Goal: Book appointment/travel/reservation

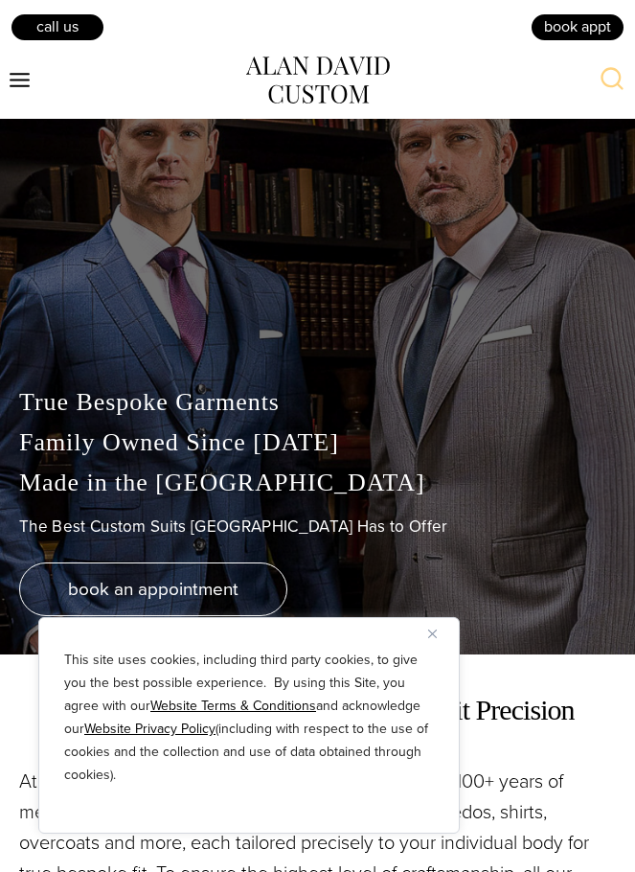
click at [445, 623] on button "Close" at bounding box center [439, 633] width 23 height 23
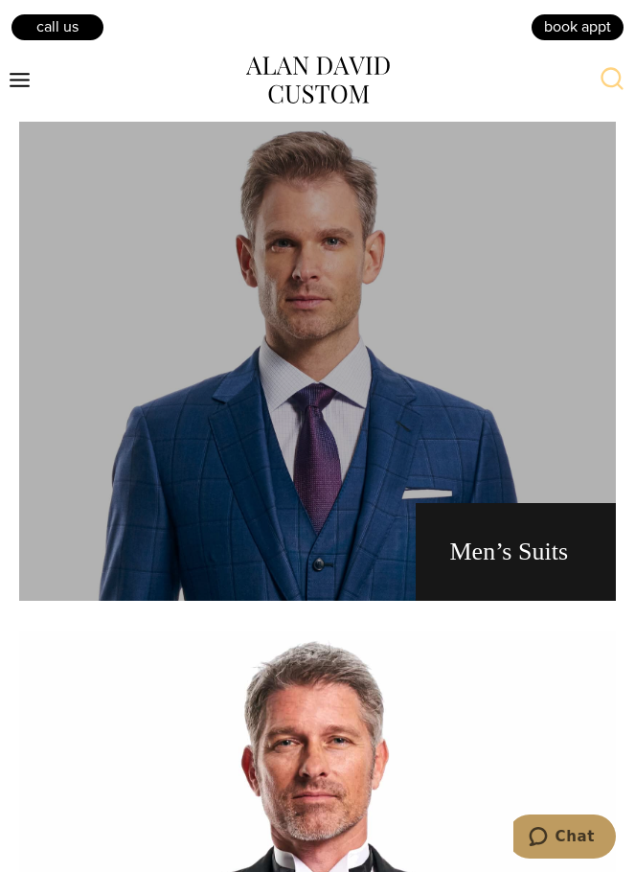
scroll to position [1150, 0]
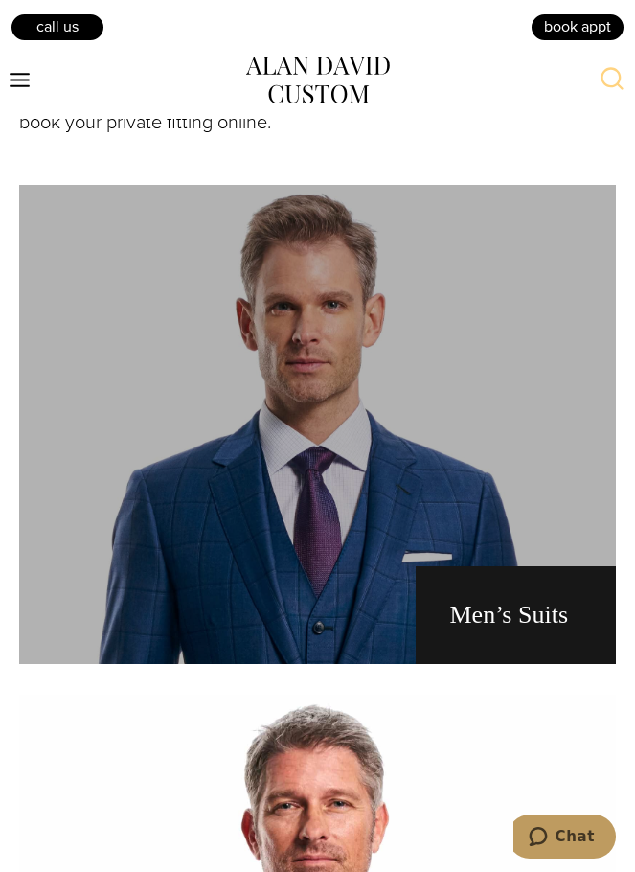
click at [422, 430] on link "men's suits" at bounding box center [317, 424] width 597 height 479
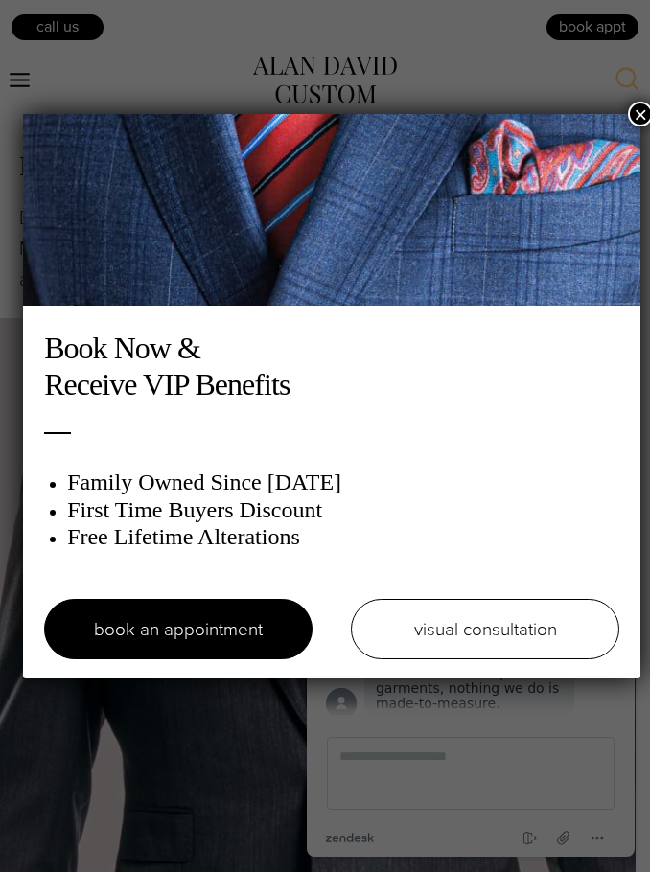
click at [623, 96] on div "Book Now & Receive VIP Benefits Family Owned Since [DATE] First Time Buyers Dis…" at bounding box center [325, 436] width 650 height 872
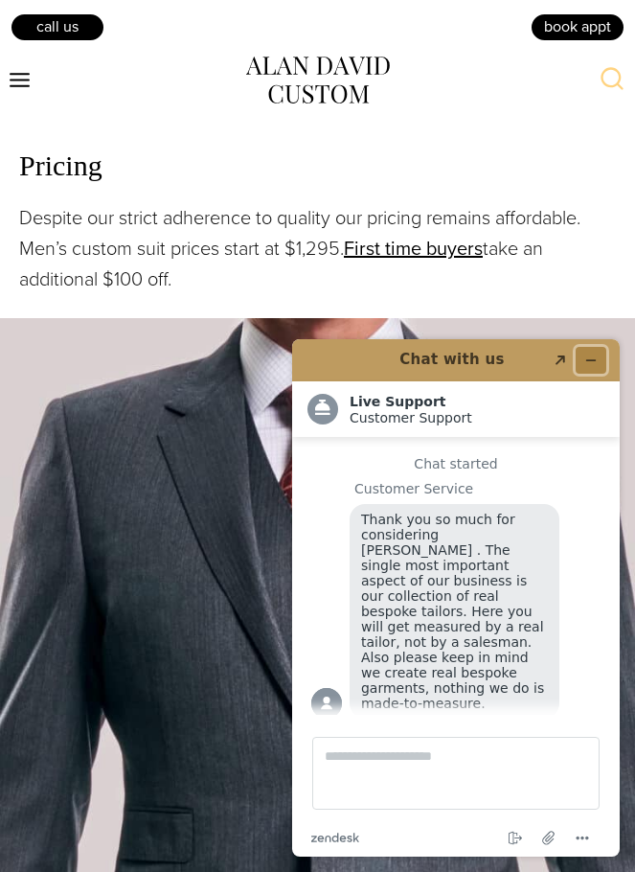
click at [588, 361] on icon "Minimize widget" at bounding box center [590, 360] width 13 height 13
